Goal: Book appointment/travel/reservation

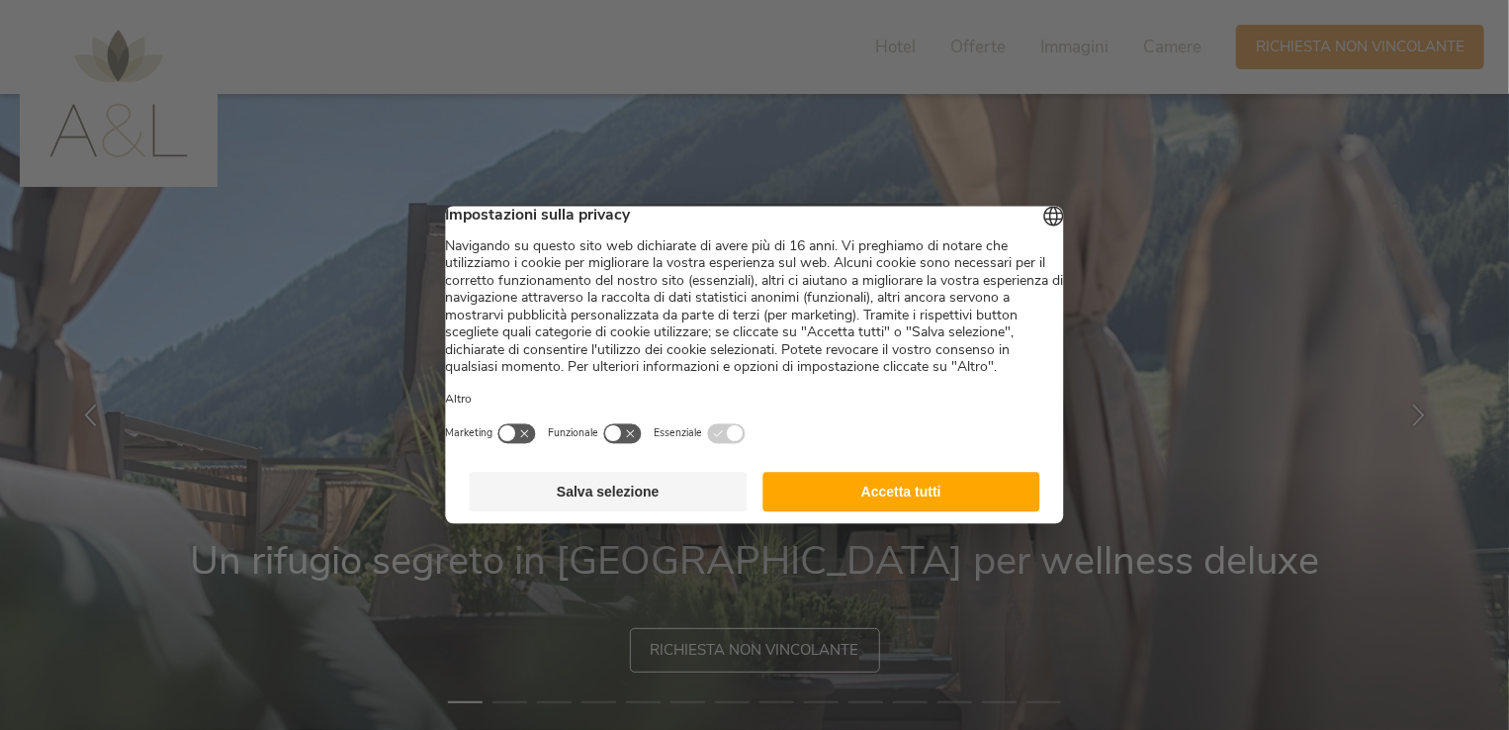
click at [969, 512] on button "Accetta tutti" at bounding box center [901, 493] width 278 height 40
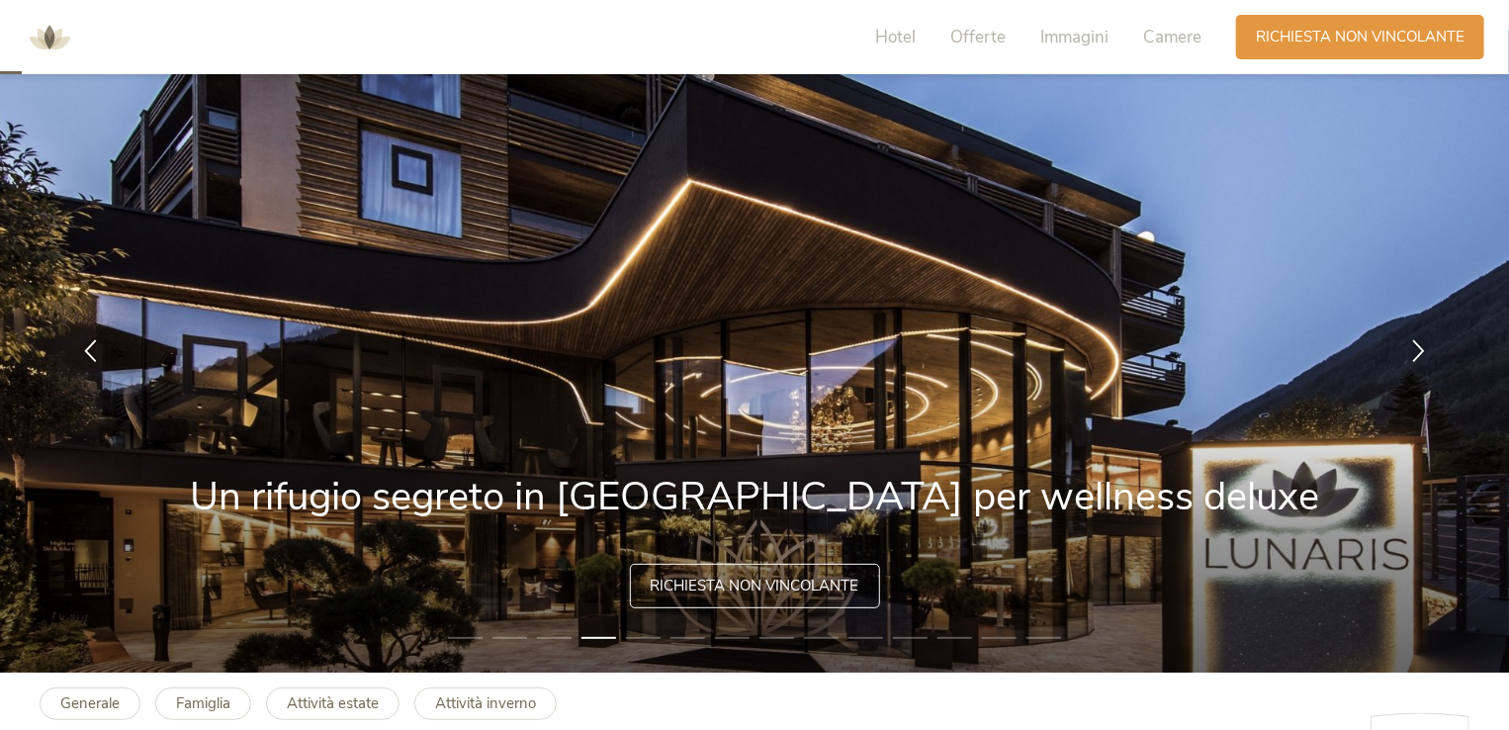
scroll to position [99, 0]
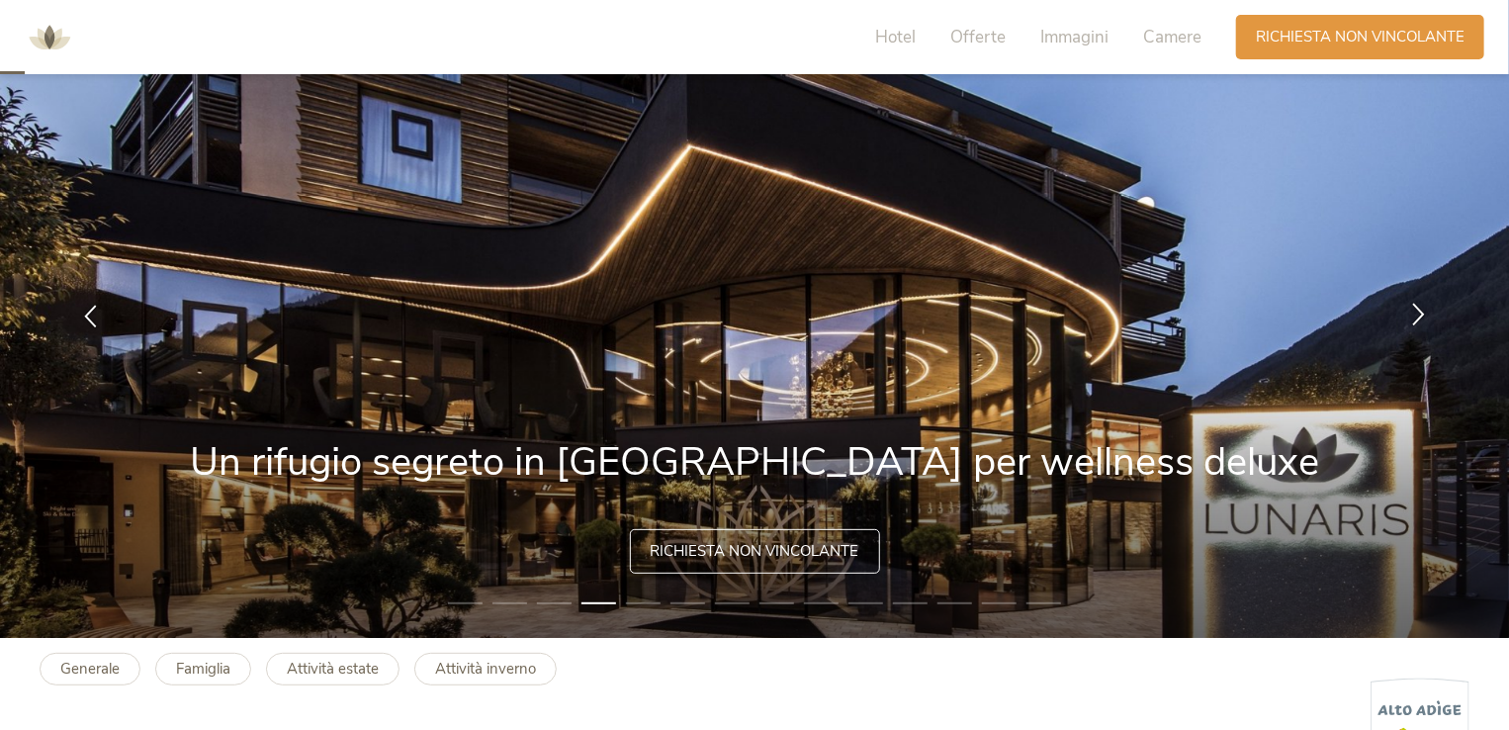
click at [1426, 317] on icon at bounding box center [1418, 315] width 23 height 23
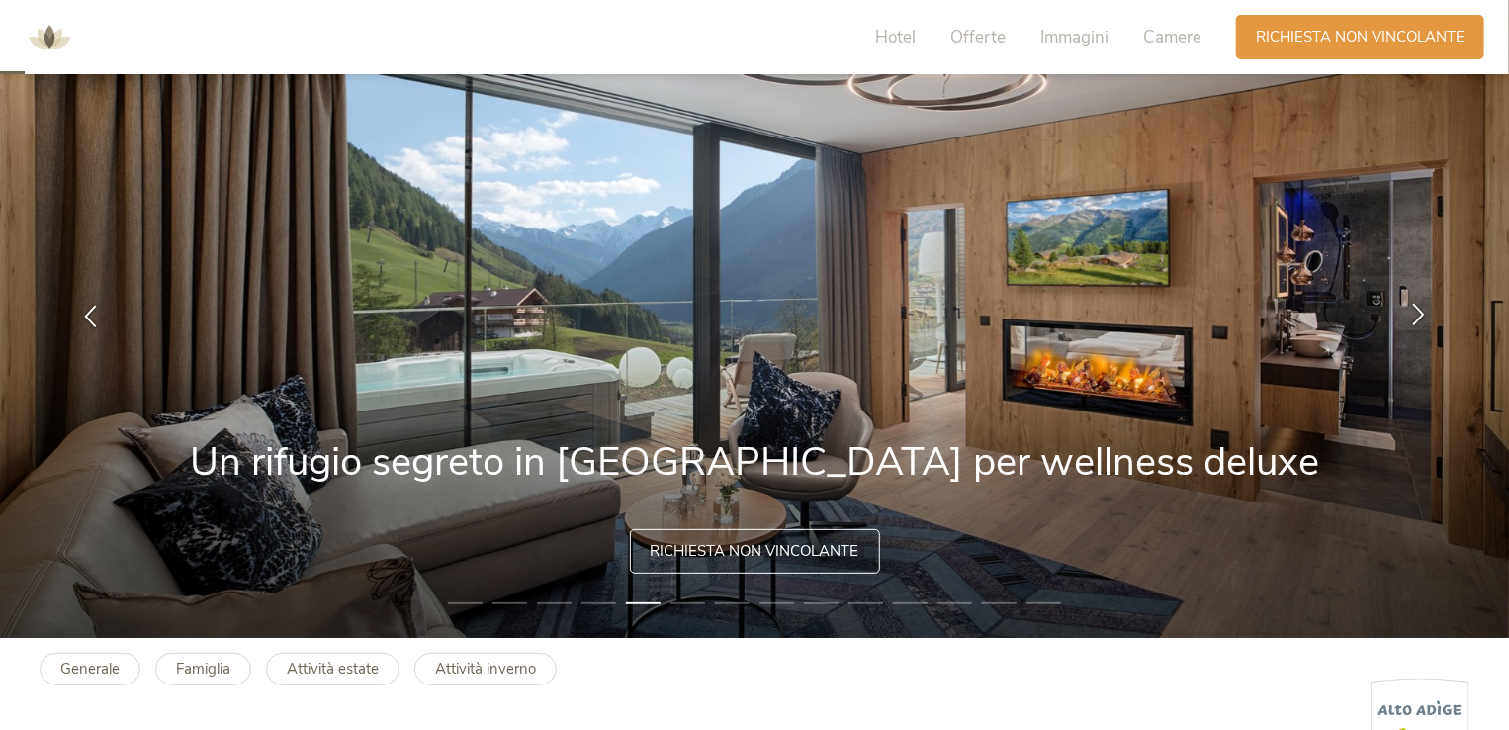
click at [1426, 317] on icon at bounding box center [1418, 315] width 23 height 23
click at [1420, 306] on icon at bounding box center [1418, 315] width 23 height 23
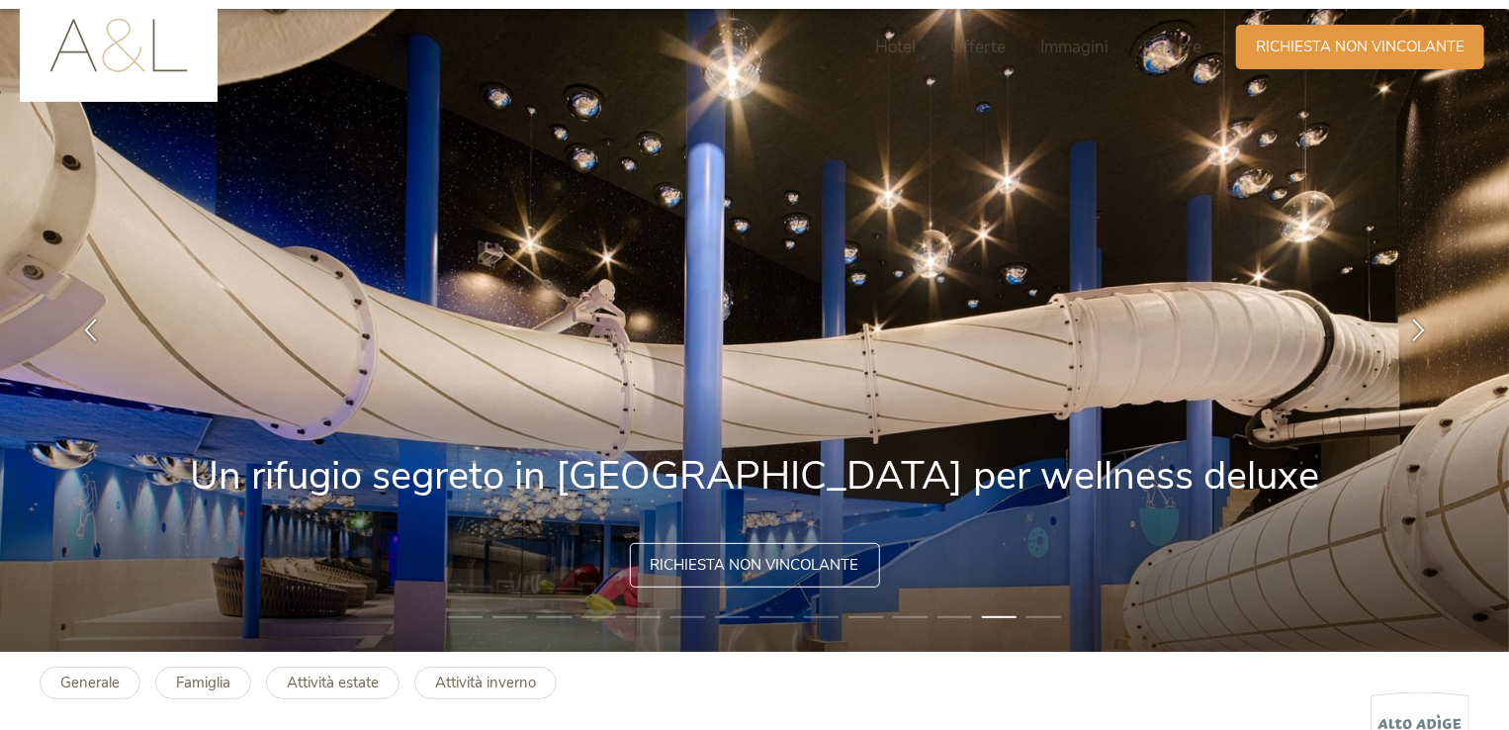
scroll to position [0, 0]
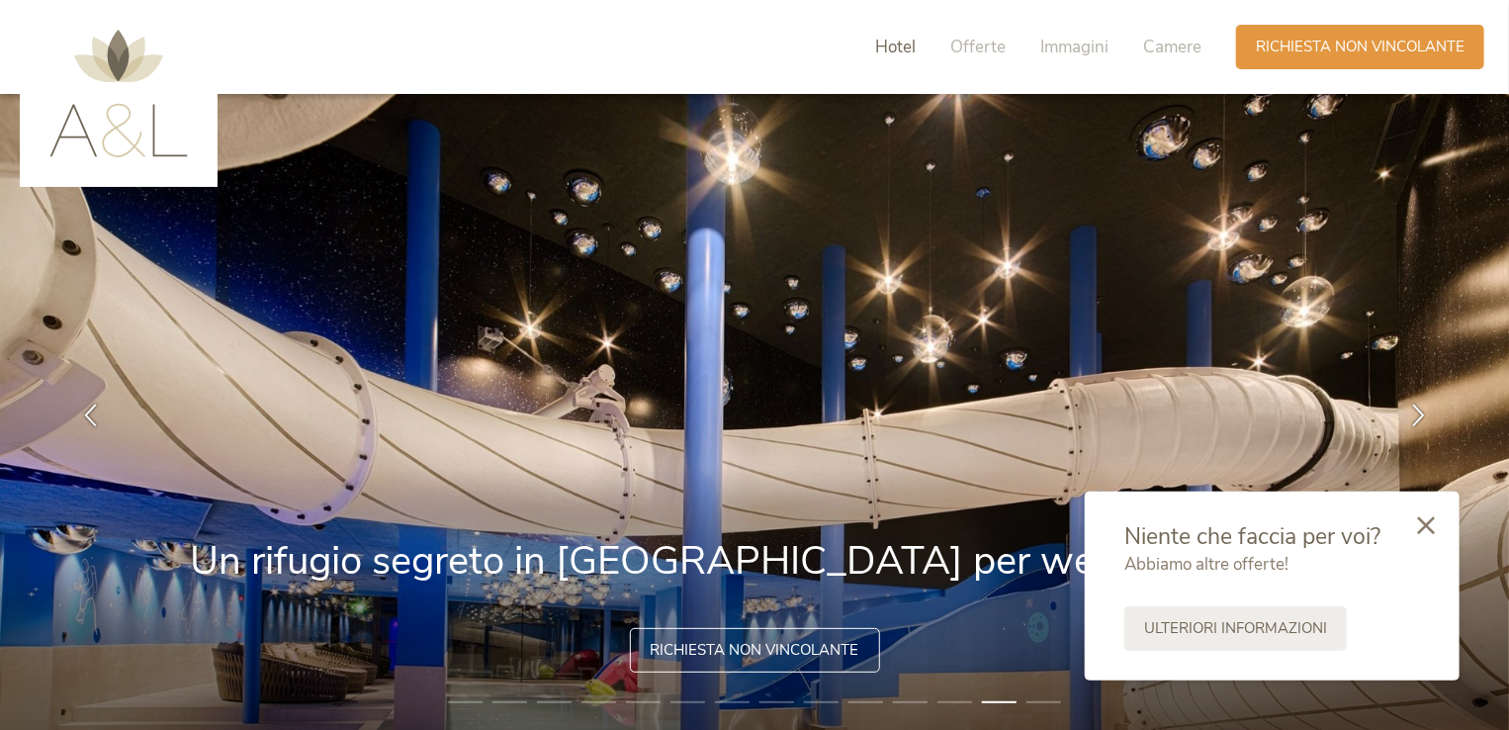
click at [889, 47] on span "Hotel" at bounding box center [895, 47] width 41 height 23
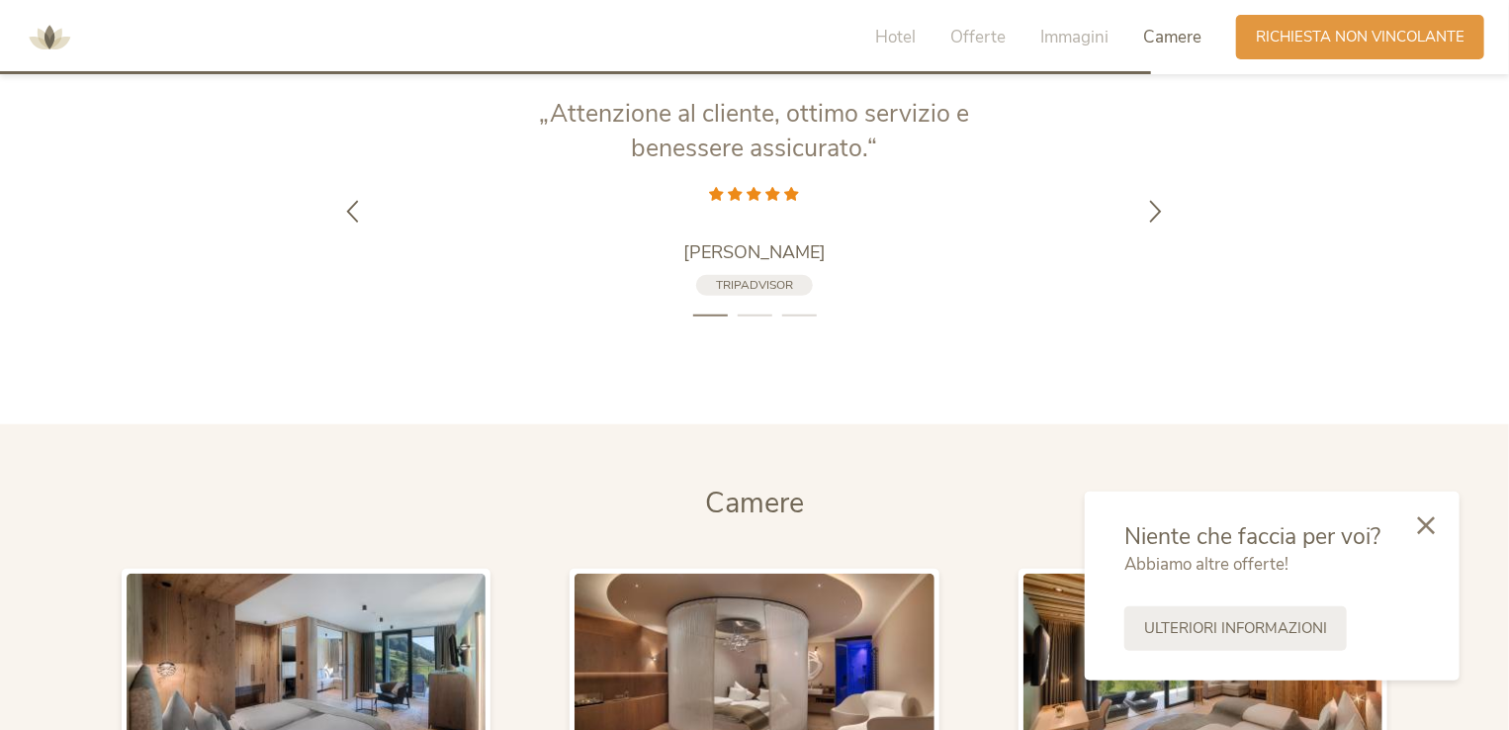
scroll to position [4660, 0]
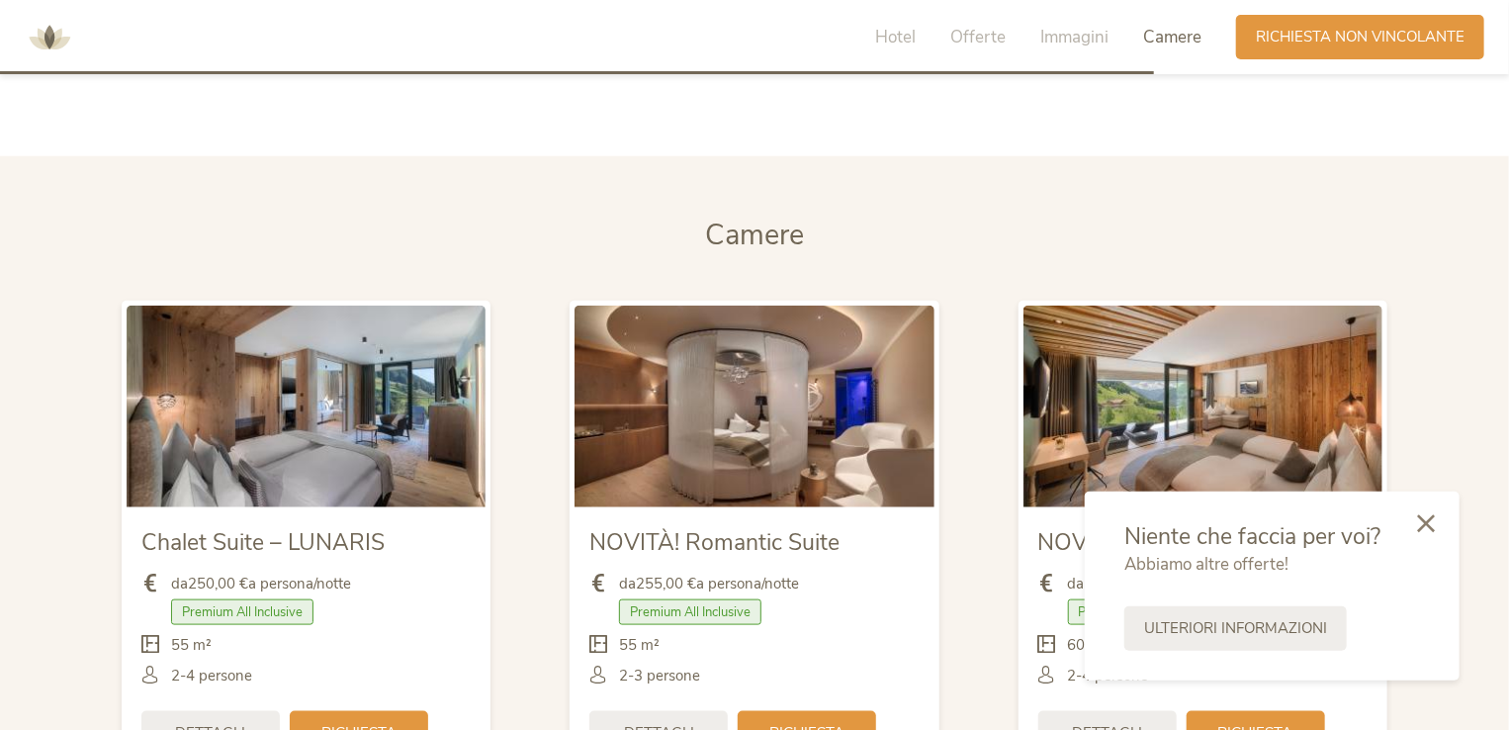
click at [1420, 523] on icon at bounding box center [1426, 523] width 18 height 18
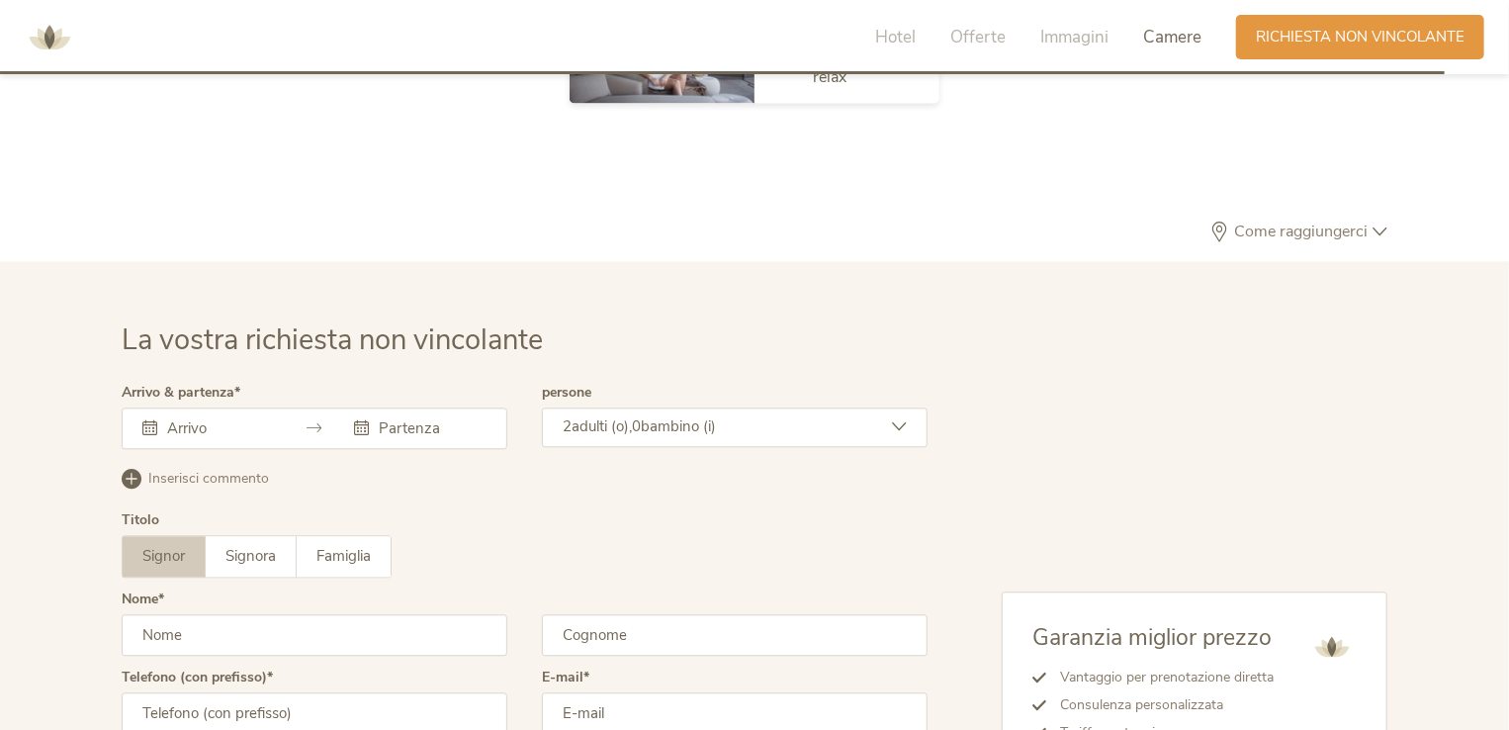
scroll to position [5833, 0]
click at [256, 547] on span "Signora" at bounding box center [250, 557] width 50 height 20
click at [186, 419] on input "text" at bounding box center [218, 429] width 113 height 20
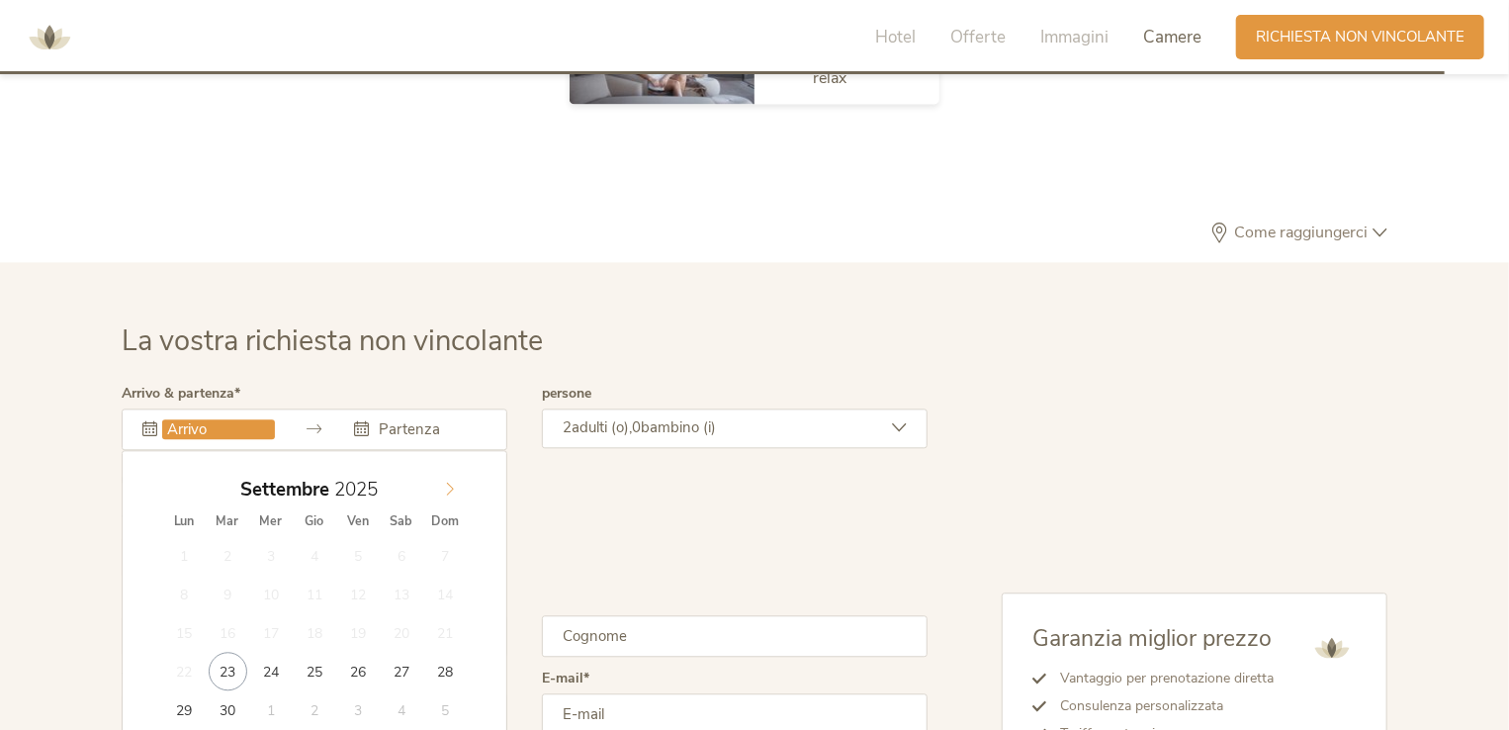
click at [440, 471] on span at bounding box center [450, 485] width 34 height 28
type input "31.12.2025"
type input "2026"
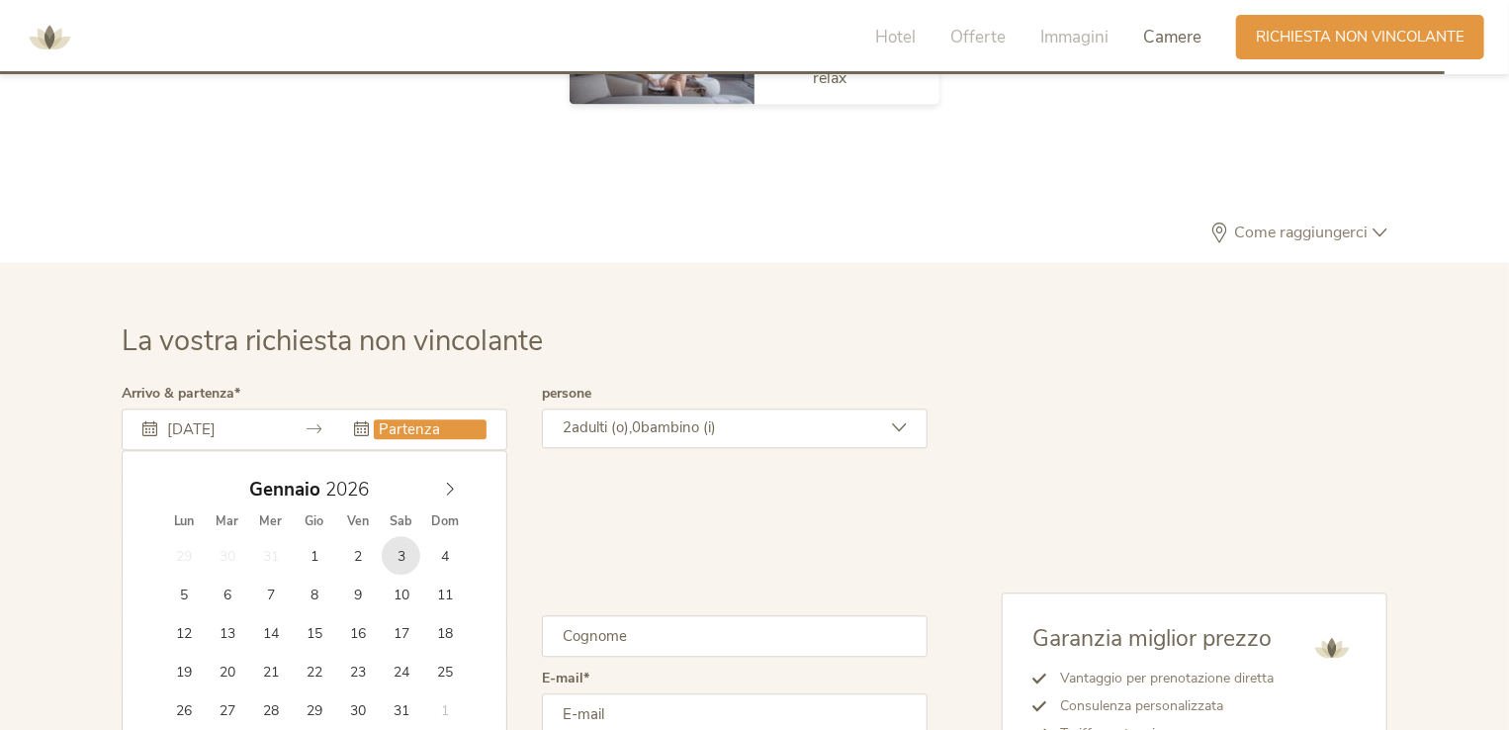
type input "03.01.2026"
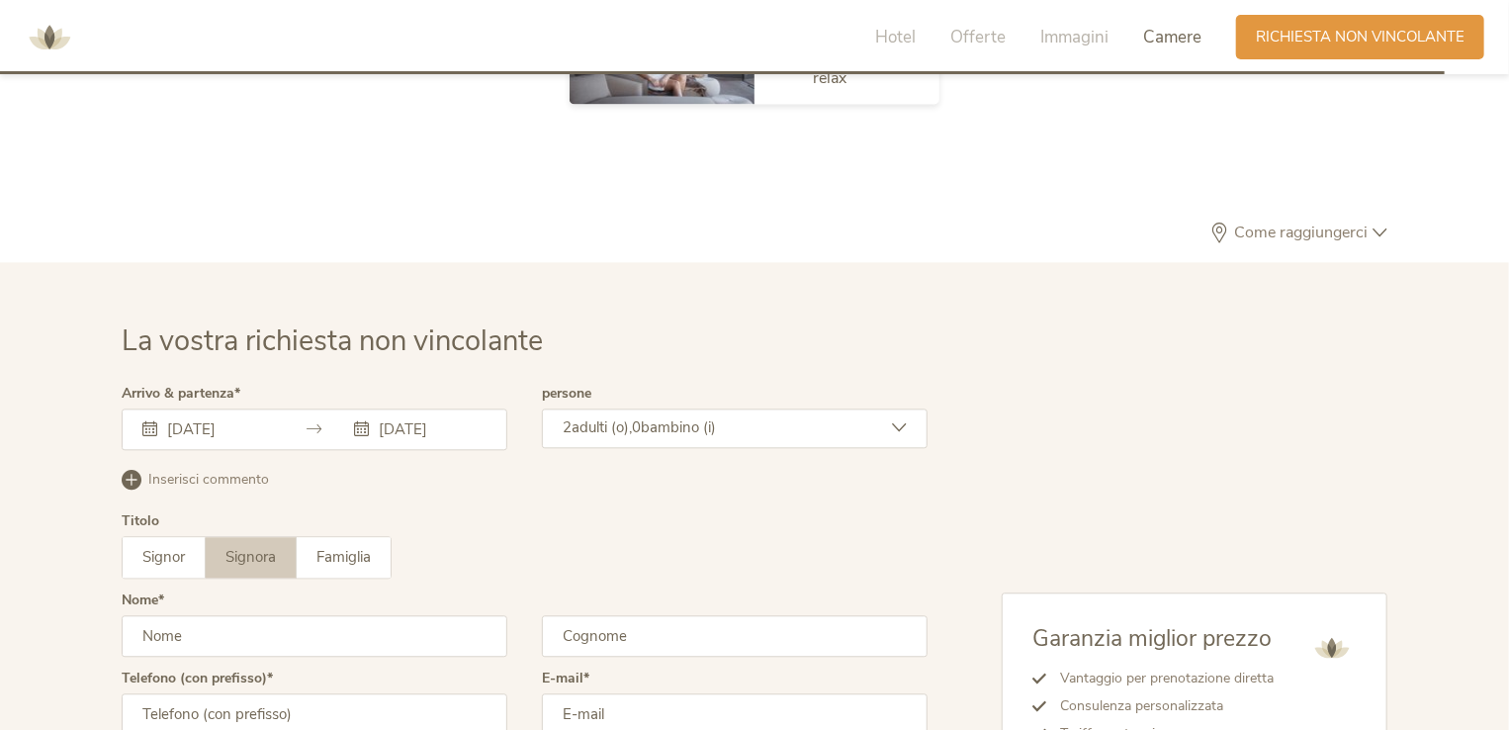
click at [680, 417] on span "bambino (i)" at bounding box center [678, 427] width 75 height 20
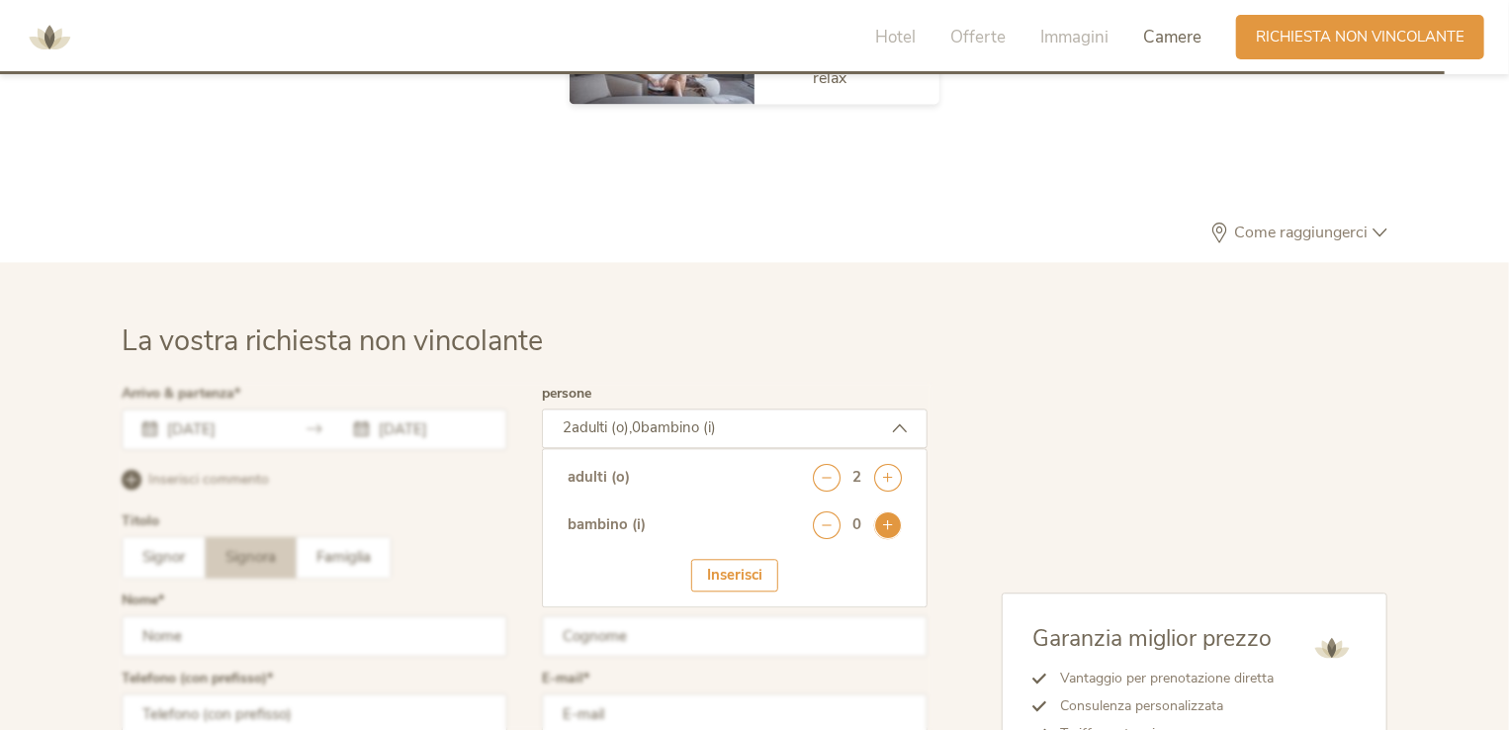
click at [895, 511] on icon at bounding box center [888, 525] width 28 height 28
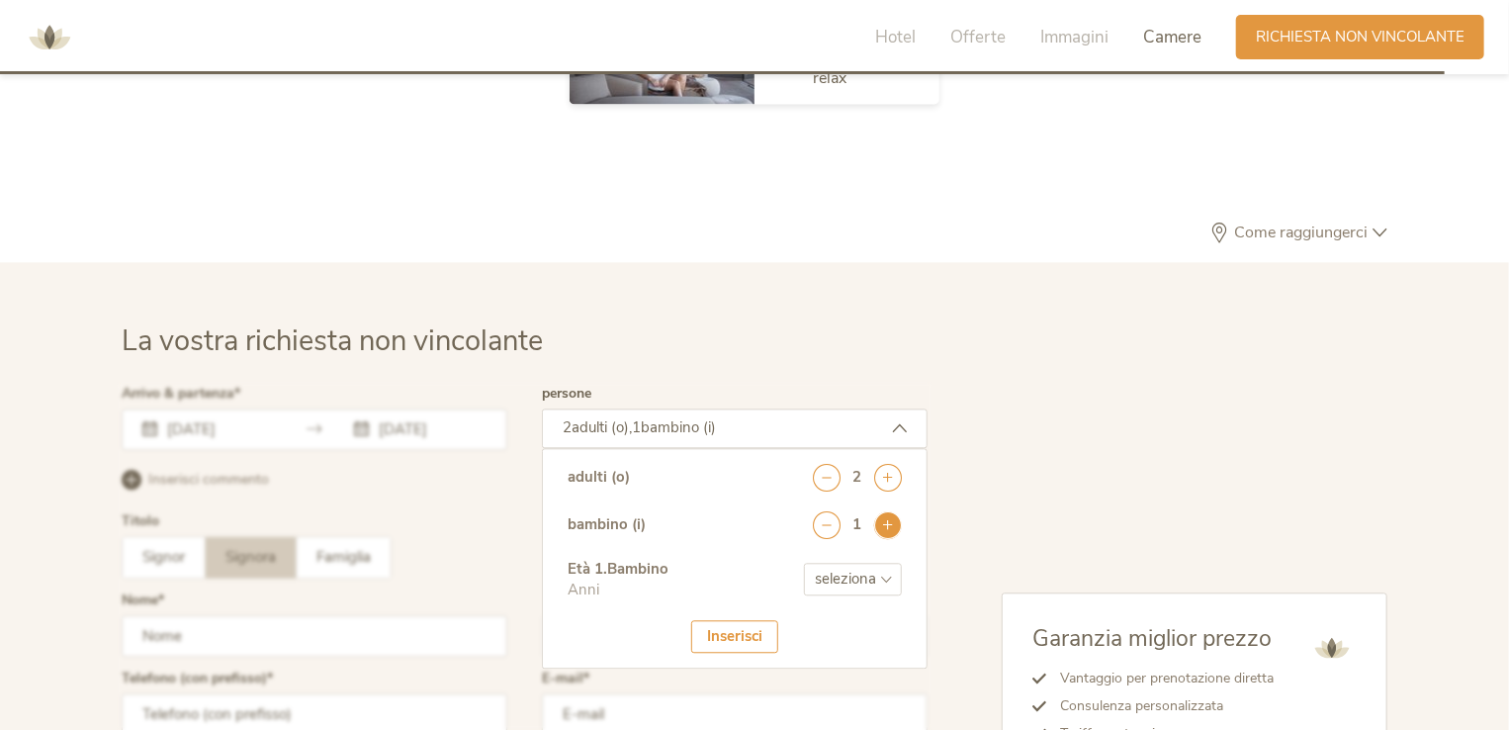
click at [895, 511] on icon at bounding box center [888, 525] width 28 height 28
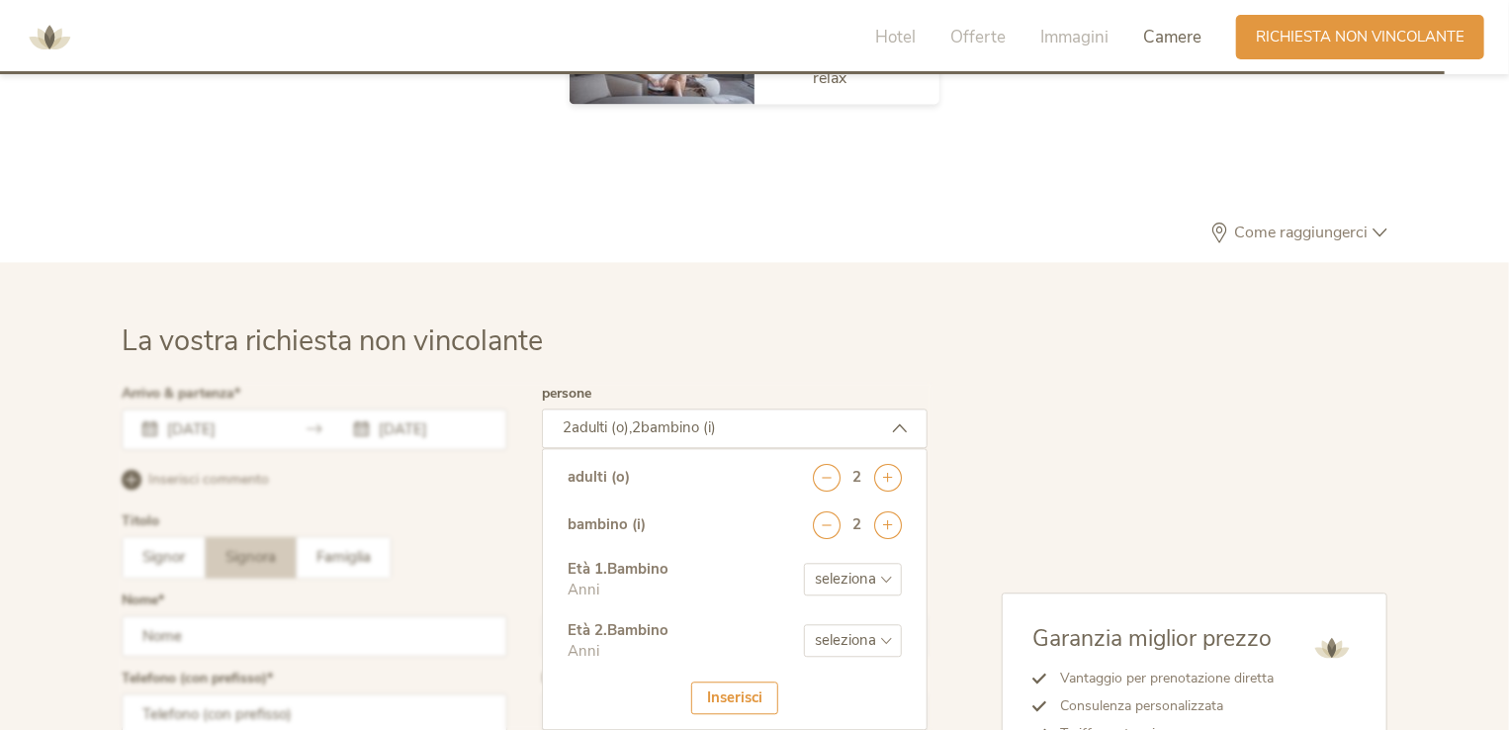
click at [882, 563] on select "seleziona 0 1 2 3 4 5 6 7 8 9 10 11 12 13 14 15 16 17" at bounding box center [853, 579] width 98 height 33
select select "11"
click at [804, 563] on select "seleziona 0 1 2 3 4 5 6 7 8 9 10 11 12 13 14 15 16 17" at bounding box center [853, 579] width 98 height 33
click at [867, 624] on select "seleziona 0 1 2 3 4 5 6 7 8 9 10 11 12 13 14 15 16 17" at bounding box center [853, 640] width 98 height 33
select select "11"
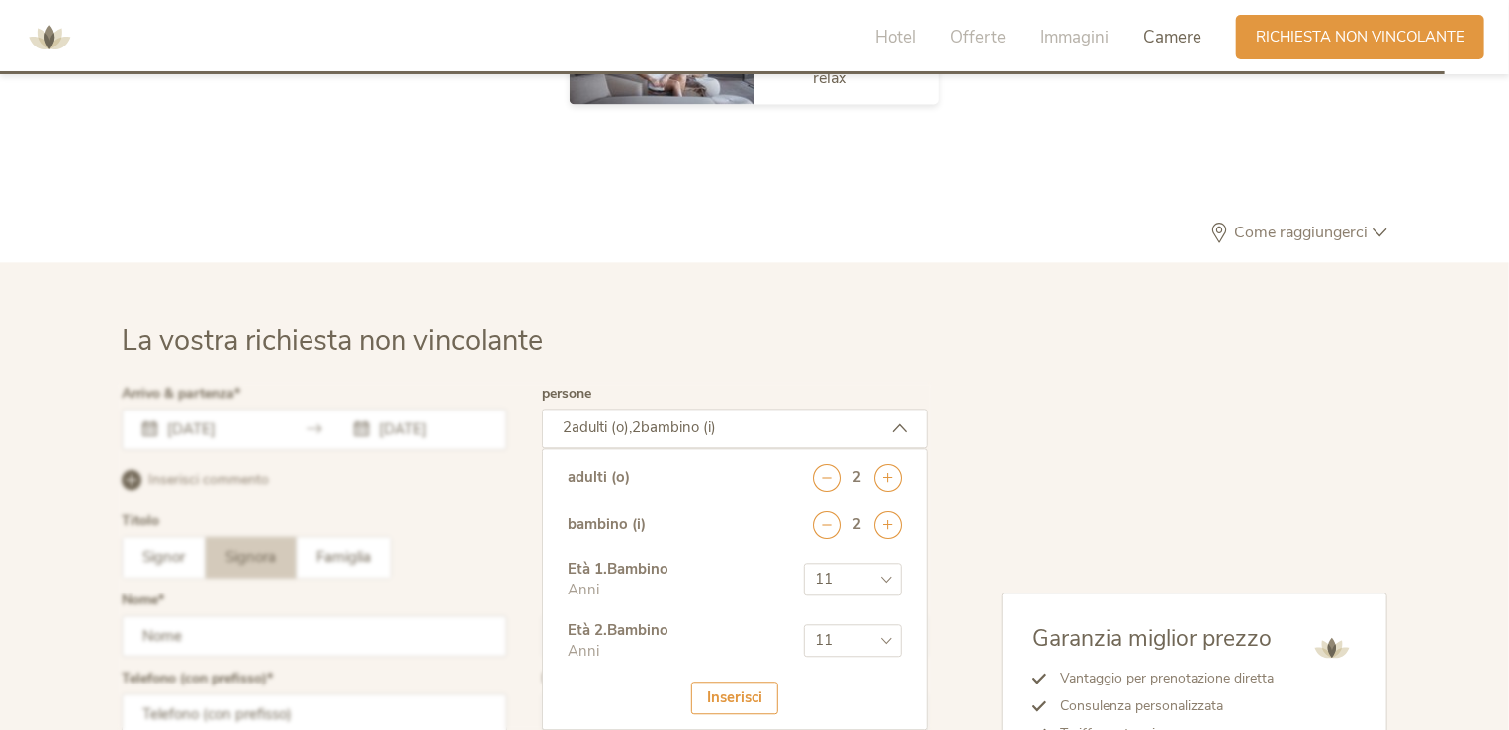
click at [804, 624] on select "seleziona 0 1 2 3 4 5 6 7 8 9 10 11 12 13 14 15 16 17" at bounding box center [853, 640] width 98 height 33
click at [759, 681] on div "Inserisci" at bounding box center [734, 697] width 87 height 33
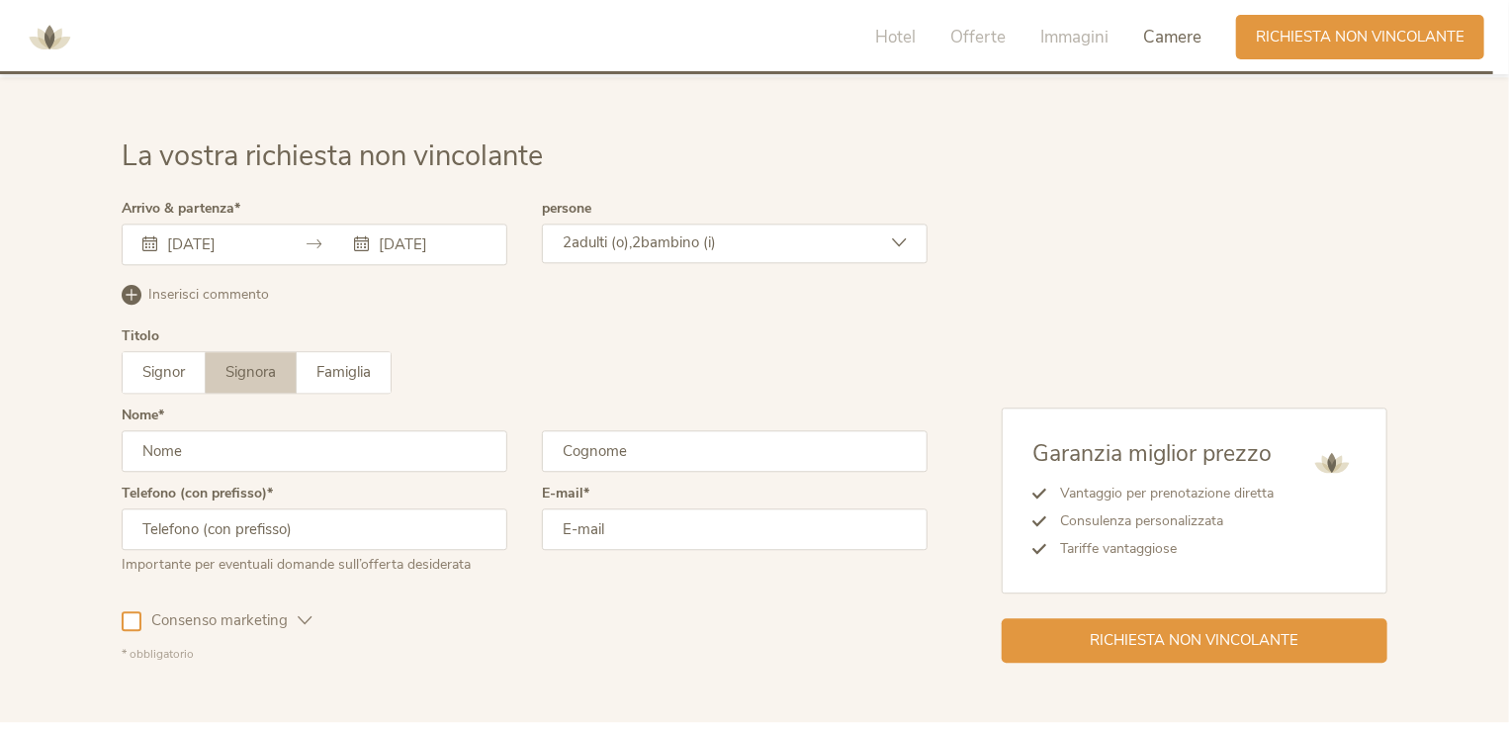
scroll to position [6031, 0]
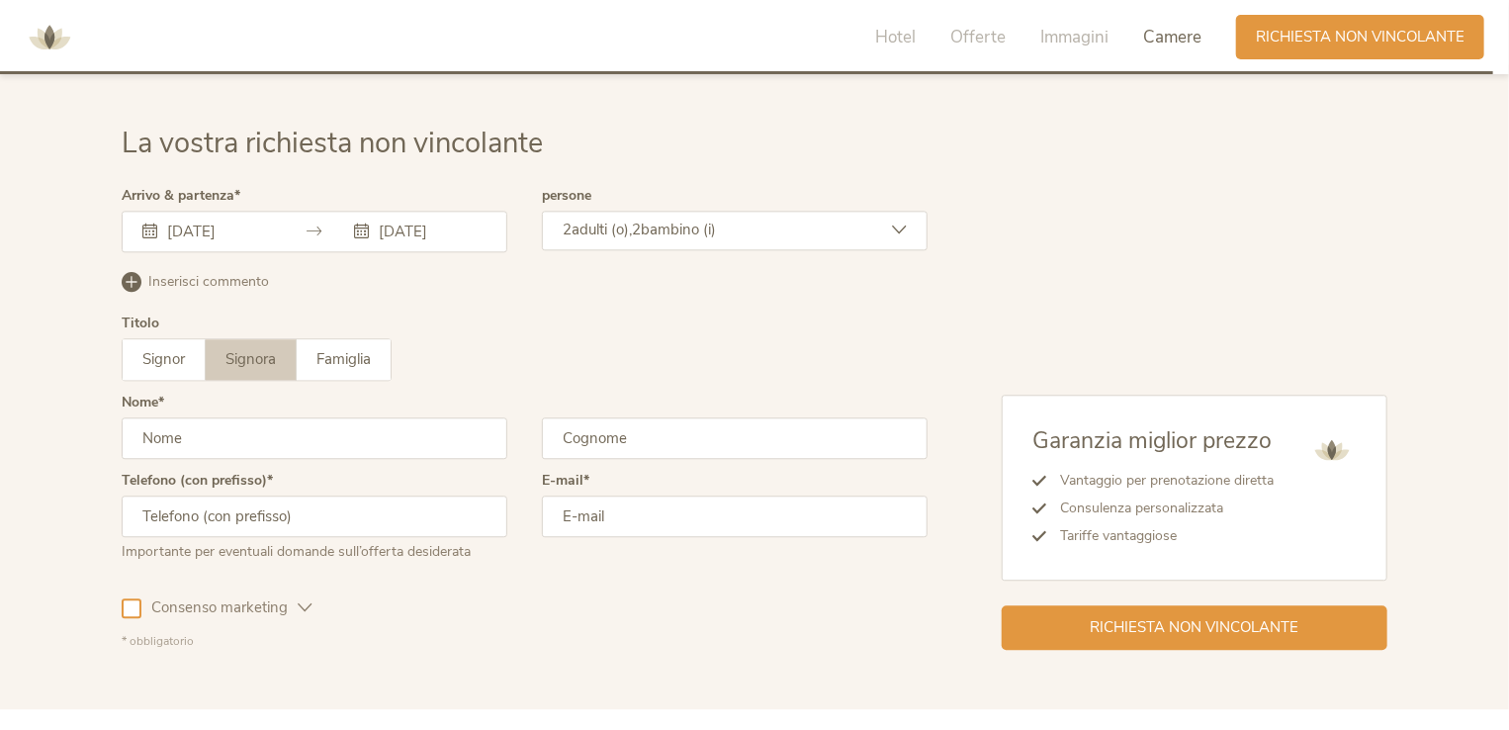
click at [308, 417] on input "text" at bounding box center [315, 438] width 386 height 42
type input "rosa"
type input "di palo"
click at [303, 495] on input "text" at bounding box center [315, 516] width 386 height 42
type input "3334151606"
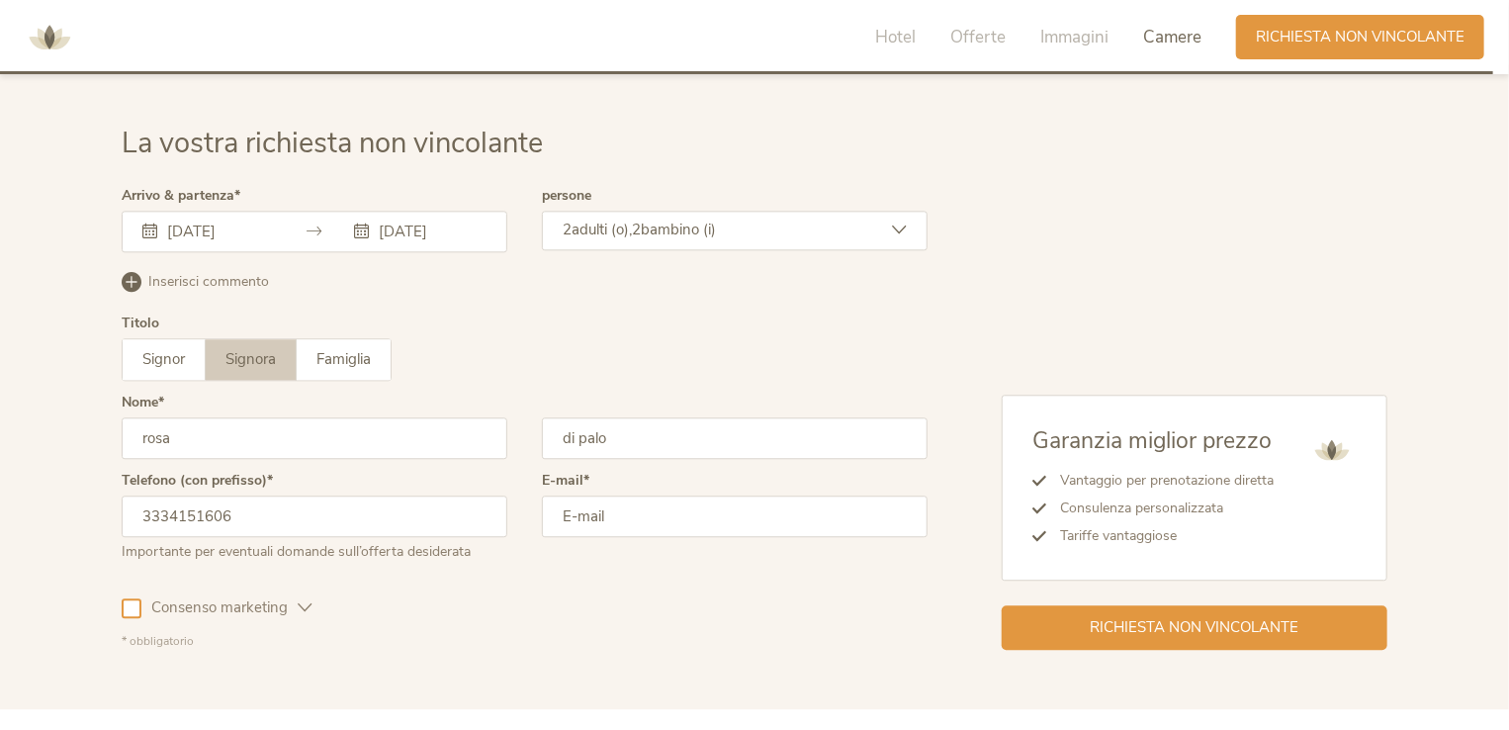
click at [584, 495] on input "email" at bounding box center [735, 516] width 386 height 42
type input "lasailor13@gmail.com"
click at [305, 575] on div "Consenso marketing" at bounding box center [217, 603] width 191 height 57
click at [307, 600] on icon at bounding box center [305, 607] width 15 height 15
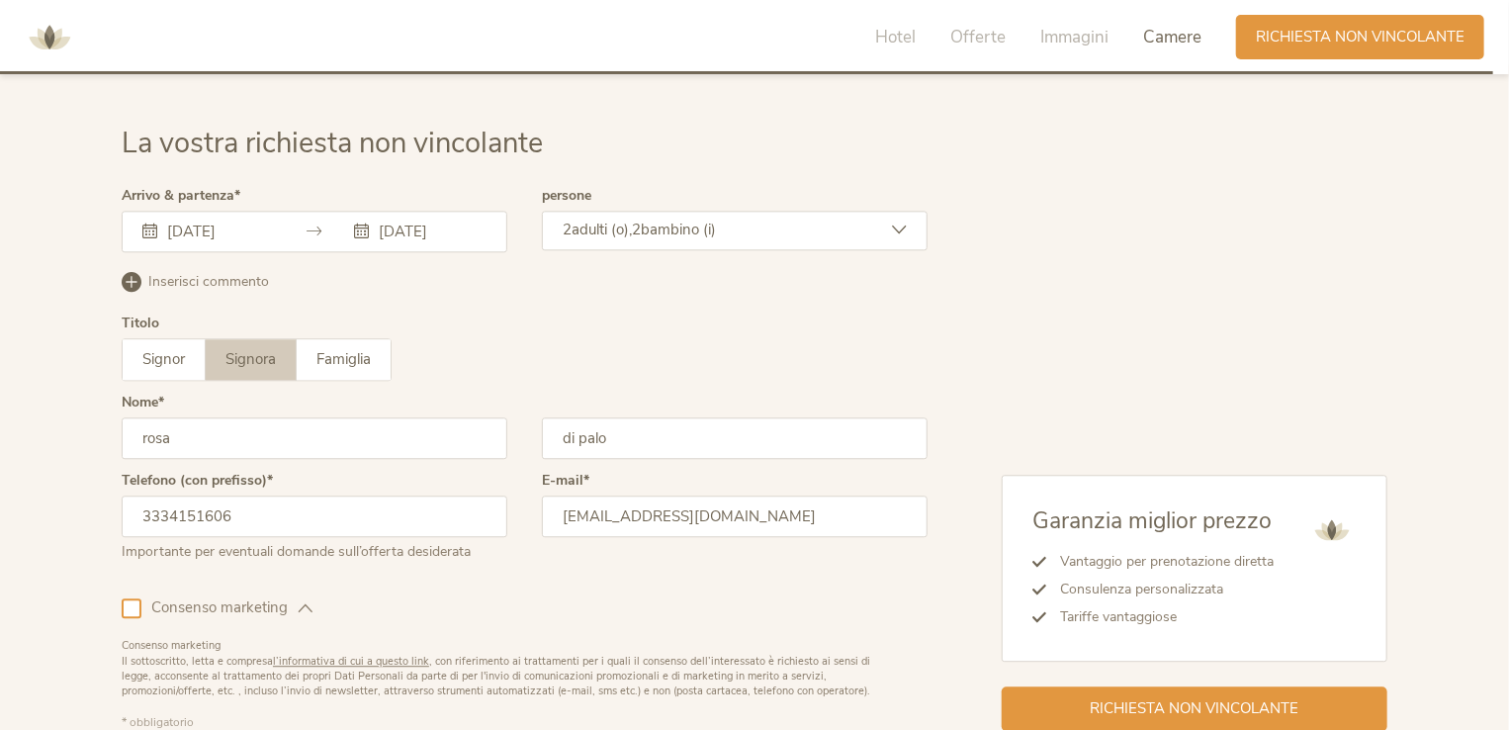
click at [125, 598] on div at bounding box center [132, 608] width 20 height 20
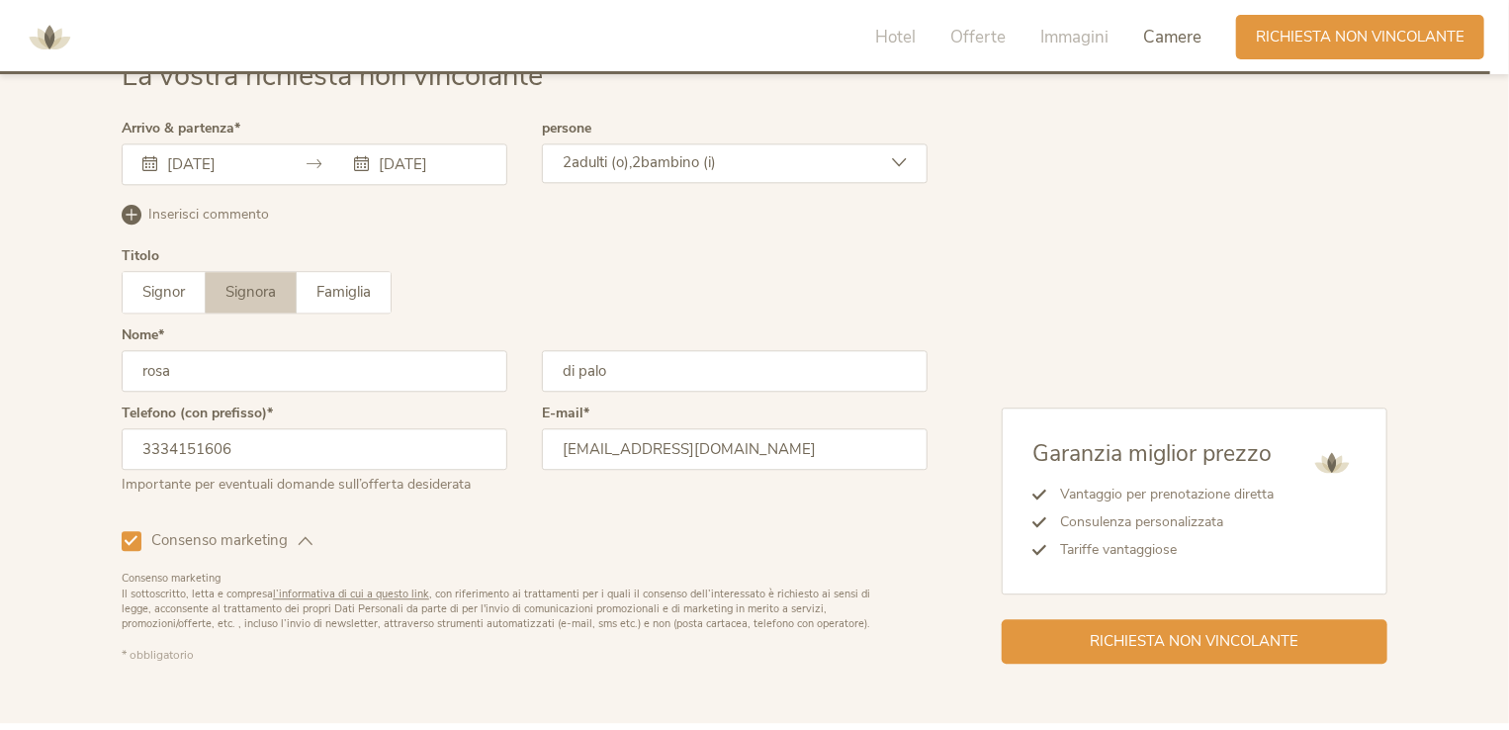
scroll to position [6174, 0]
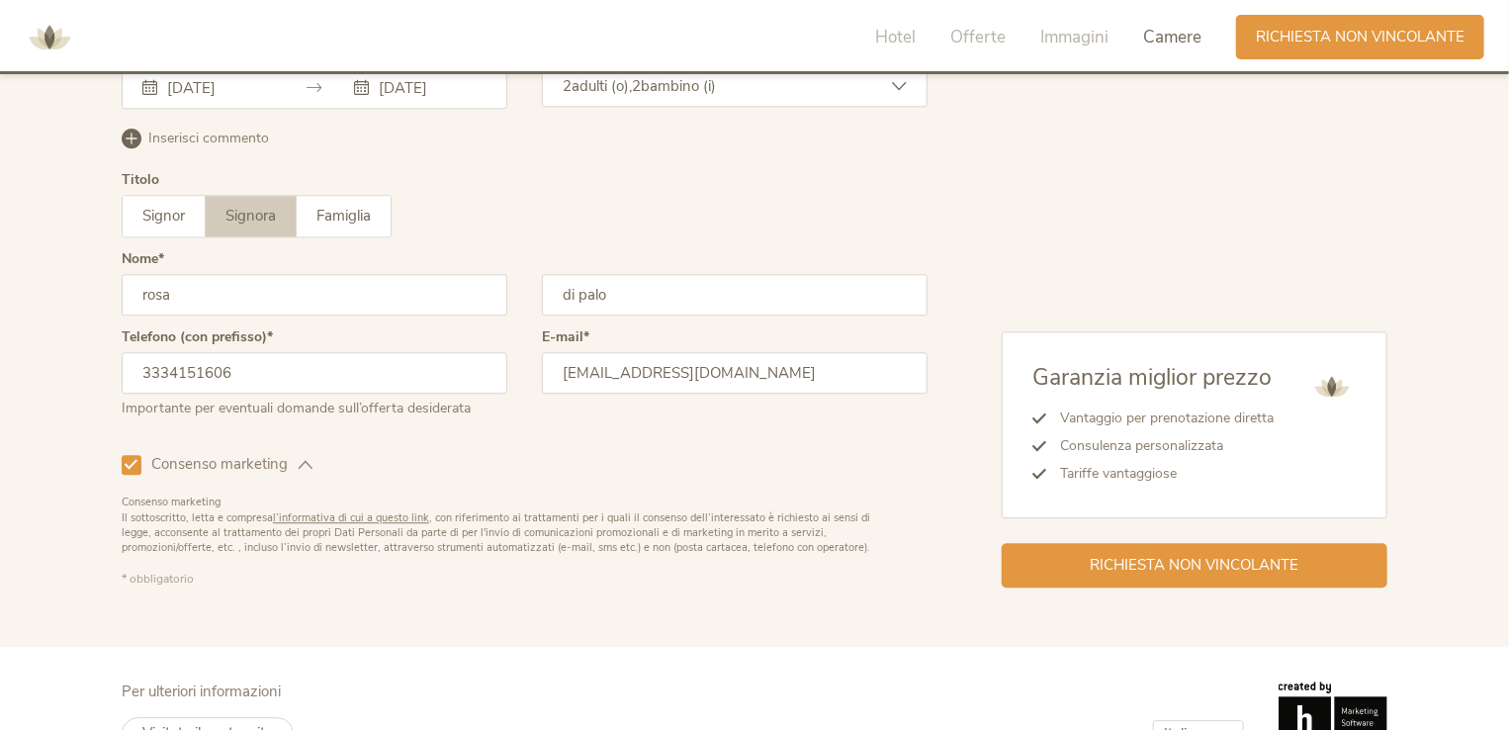
drag, startPoint x: 130, startPoint y: 411, endPoint x: 187, endPoint y: 416, distance: 56.6
click at [132, 458] on icon at bounding box center [132, 464] width 13 height 13
click at [1077, 541] on div "Richiesta non vincolante" at bounding box center [1194, 563] width 386 height 44
